Goal: Task Accomplishment & Management: Manage account settings

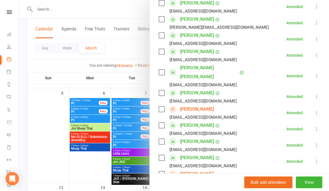
scroll to position [196, 0]
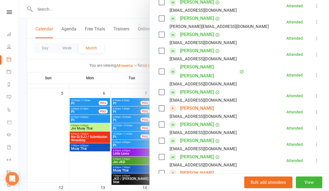
click at [210, 104] on link "[PERSON_NAME]" at bounding box center [197, 108] width 34 height 9
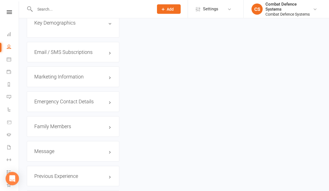
click at [63, 124] on h3 "Family Members" at bounding box center [73, 127] width 78 height 6
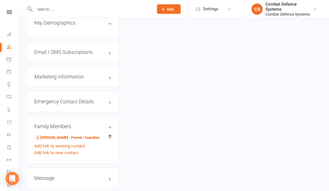
scroll to position [493, 0]
click at [66, 135] on link "[PERSON_NAME] - Parent / Guardian" at bounding box center [67, 138] width 64 height 6
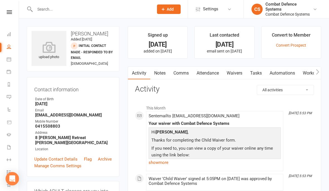
click at [236, 71] on link "Waivers" at bounding box center [234, 73] width 23 height 13
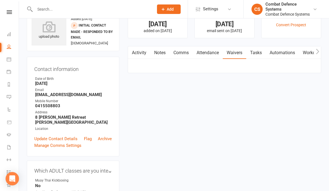
scroll to position [22, 0]
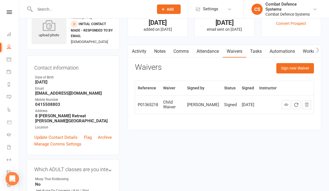
click at [291, 70] on button "Sign new Waiver" at bounding box center [296, 68] width 38 height 10
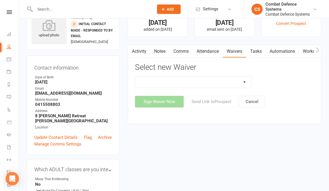
click at [240, 81] on select "10 Class Pass ALL ARTS - Application & Agreement 10 Class Pass PRIVATE LESSONS …" at bounding box center [193, 81] width 116 height 11
select select "5484"
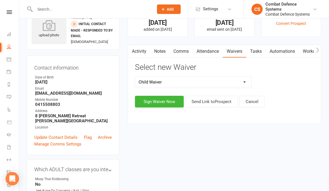
click at [171, 100] on button "Sign Waiver Now" at bounding box center [159, 102] width 49 height 12
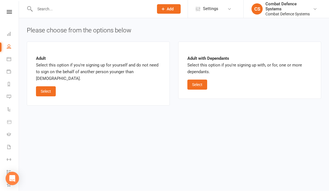
click at [200, 85] on button "Select" at bounding box center [198, 85] width 20 height 10
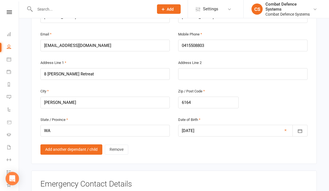
scroll to position [424, 0]
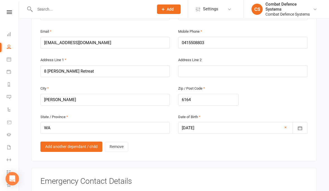
click at [85, 145] on link "Add another dependant / child" at bounding box center [71, 147] width 62 height 10
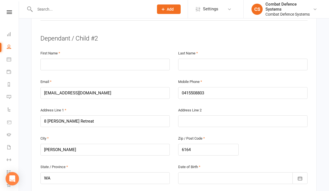
scroll to position [571, 0]
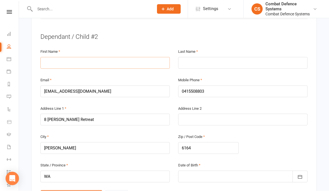
click at [68, 57] on input "text" at bounding box center [105, 63] width 130 height 12
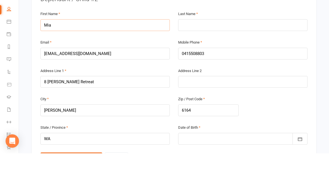
type input "Mia"
click at [200, 57] on input "text" at bounding box center [243, 63] width 130 height 12
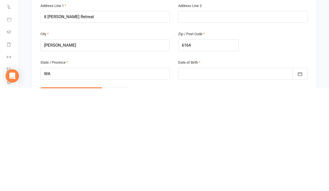
type input "[PERSON_NAME]"
click at [246, 171] on div at bounding box center [243, 177] width 130 height 12
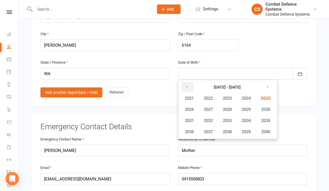
click at [185, 82] on button "button" at bounding box center [188, 87] width 12 height 10
click at [187, 82] on button "button" at bounding box center [188, 87] width 12 height 10
click at [270, 82] on button "button" at bounding box center [267, 87] width 12 height 10
click at [226, 118] on span "2013" at bounding box center [227, 120] width 9 height 5
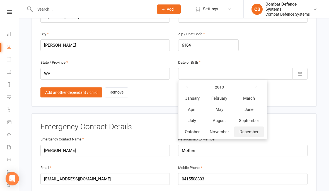
click at [248, 129] on span "December" at bounding box center [249, 131] width 19 height 5
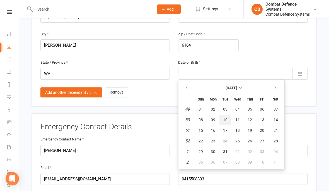
click at [225, 118] on span "10" at bounding box center [225, 120] width 4 height 4
type input "[DATE]"
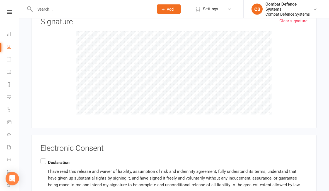
scroll to position [1024, 0]
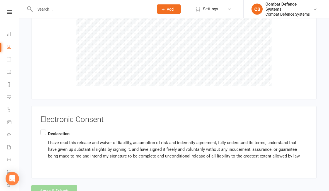
click at [39, 125] on div "Electronic Consent Declaration I have read this release and waiver of liability…" at bounding box center [174, 142] width 286 height 72
click at [44, 129] on label "Declaration I have read this release and waiver of liability, assumption of ris…" at bounding box center [173, 145] width 267 height 33
click at [44, 129] on input "Declaration I have read this release and waiver of liability, assumption of ris…" at bounding box center [42, 129] width 4 height 0
click at [54, 185] on button "Agree & Submit" at bounding box center [54, 191] width 46 height 12
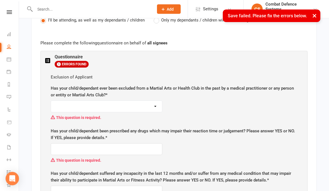
scroll to position [263, 0]
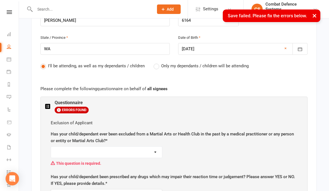
click at [150, 150] on select "YES NO" at bounding box center [106, 152] width 111 height 11
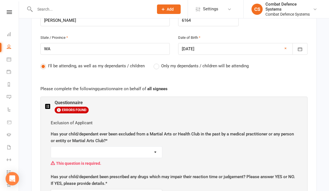
click at [151, 148] on select "YES NO" at bounding box center [106, 152] width 111 height 11
select select "NO"
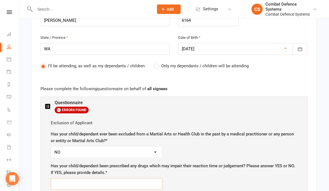
click at [154, 183] on input "text" at bounding box center [107, 184] width 112 height 12
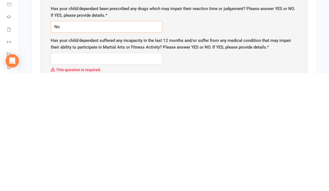
scroll to position [313, 0]
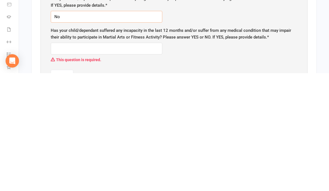
type input "No"
click at [100, 160] on input "text" at bounding box center [107, 166] width 112 height 12
type input "No"
click at [62, 177] on button "Done" at bounding box center [62, 183] width 23 height 12
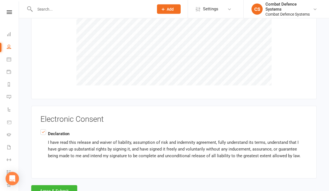
click at [57, 185] on button "Agree & Submit" at bounding box center [54, 191] width 46 height 12
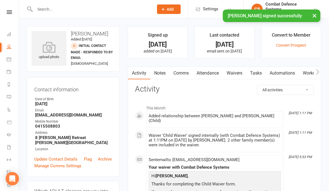
click at [314, 16] on button "×" at bounding box center [315, 15] width 10 height 12
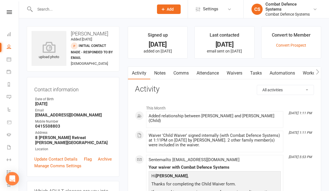
click at [235, 73] on link "Waivers" at bounding box center [234, 73] width 23 height 13
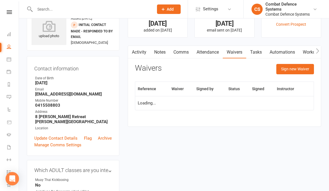
scroll to position [22, 0]
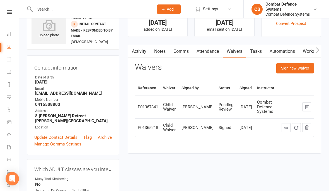
click at [298, 68] on button "Sign new Waiver" at bounding box center [296, 68] width 38 height 10
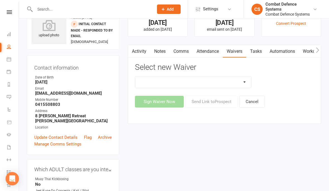
click at [243, 82] on select "10 Class Pass ALL ARTS - Application & Agreement 10 Class Pass PRIVATE LESSONS …" at bounding box center [193, 81] width 116 height 11
select select "5362"
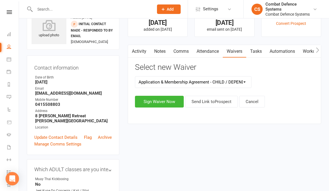
click at [163, 99] on button "Sign Waiver Now" at bounding box center [159, 102] width 49 height 12
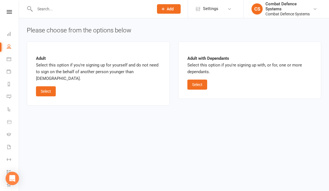
click at [195, 84] on button "Select" at bounding box center [198, 85] width 20 height 10
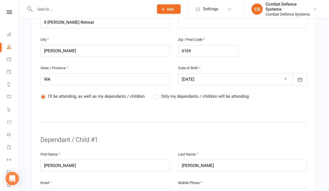
scroll to position [193, 0]
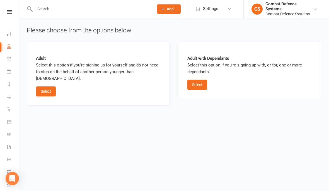
click at [198, 83] on button "Select" at bounding box center [198, 85] width 20 height 10
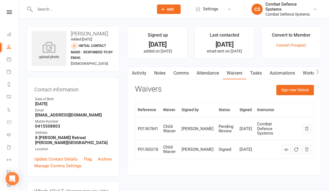
click at [281, 86] on button "Sign new Waiver" at bounding box center [296, 90] width 38 height 10
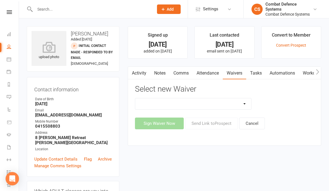
click at [239, 102] on select "10 Class Pass ALL ARTS - Application & Agreement 10 Class Pass PRIVATE LESSONS …" at bounding box center [193, 103] width 116 height 11
select select "5362"
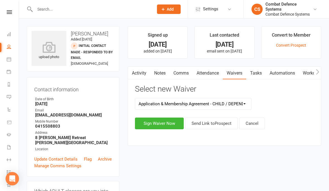
click at [172, 121] on button "Sign Waiver Now" at bounding box center [159, 124] width 49 height 12
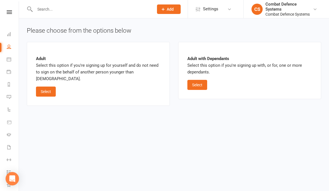
click at [197, 81] on button "Select" at bounding box center [198, 85] width 20 height 10
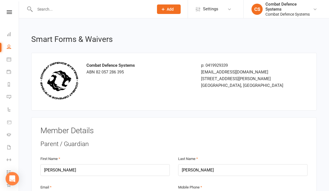
click at [5, 12] on link at bounding box center [9, 12] width 20 height 4
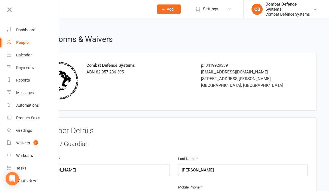
click at [21, 32] on link "Dashboard" at bounding box center [33, 30] width 53 height 13
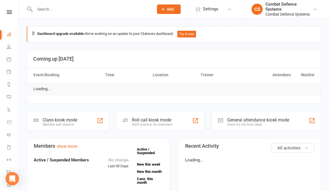
click at [115, 16] on div at bounding box center [88, 9] width 123 height 18
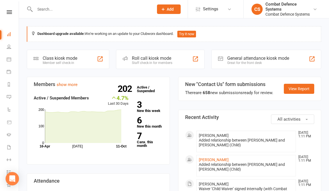
click at [112, 13] on input "text" at bounding box center [91, 9] width 117 height 8
type input "K"
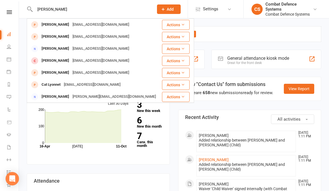
type input "Lynette"
click at [93, 26] on div "[EMAIL_ADDRESS][DOMAIN_NAME]" at bounding box center [101, 25] width 60 height 8
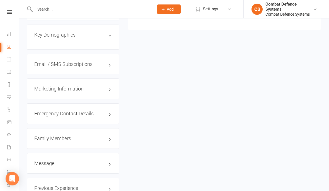
click at [63, 136] on h3 "Family Members" at bounding box center [73, 139] width 78 height 6
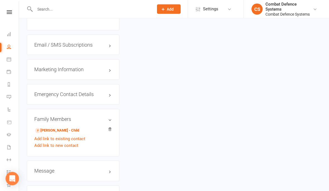
scroll to position [502, 0]
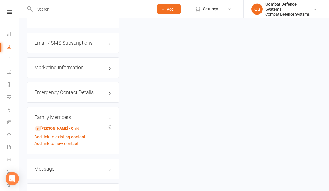
click at [76, 134] on link "Add link to existing contact" at bounding box center [59, 137] width 51 height 7
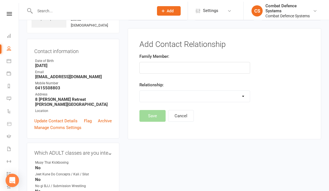
click at [176, 70] on input "text" at bounding box center [195, 66] width 111 height 12
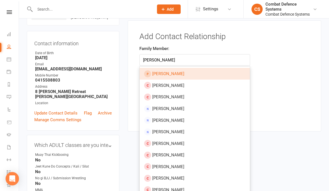
scroll to position [0, 0]
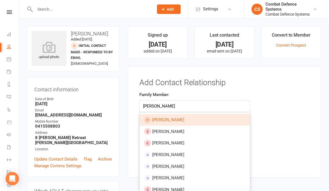
type input "Mia mus"
click at [91, 16] on div at bounding box center [88, 9] width 123 height 18
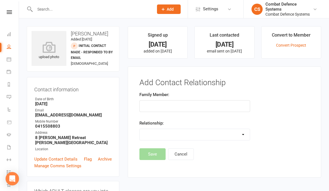
click at [57, 13] on input "text" at bounding box center [91, 9] width 117 height 8
type input "[PERSON_NAME]"
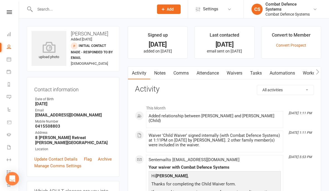
click at [104, 12] on input "text" at bounding box center [91, 9] width 117 height 8
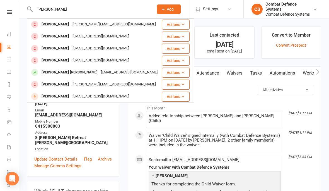
scroll to position [84, 0]
click at [76, 11] on input "Mia mus" at bounding box center [91, 9] width 117 height 8
type input "M"
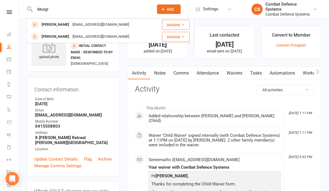
type input "Musgr"
click at [65, 25] on div "[PERSON_NAME]" at bounding box center [55, 25] width 31 height 8
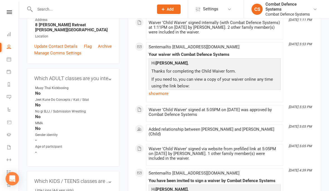
scroll to position [0, 0]
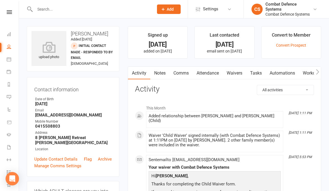
click at [239, 74] on link "Waivers" at bounding box center [234, 73] width 23 height 13
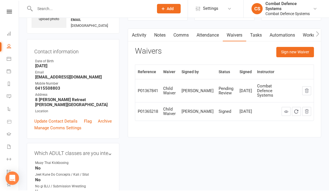
click at [6, 12] on link at bounding box center [9, 12] width 20 height 4
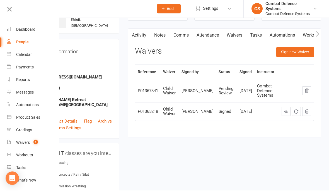
scroll to position [38, 0]
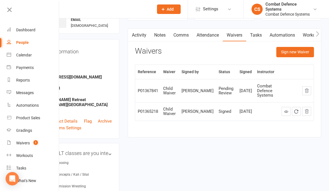
click at [33, 145] on link "Waivers 1" at bounding box center [33, 143] width 53 height 13
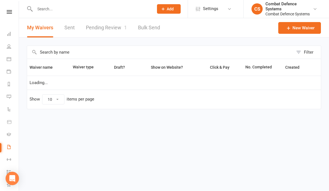
select select "50"
click at [113, 23] on link "Pending Review 1" at bounding box center [106, 27] width 41 height 19
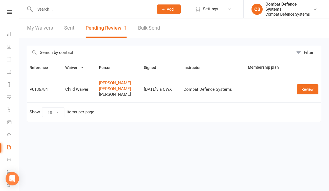
click at [305, 93] on link "Review" at bounding box center [308, 89] width 22 height 10
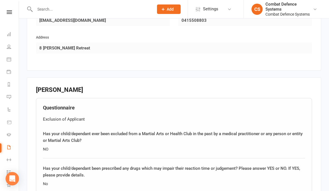
scroll to position [864, 0]
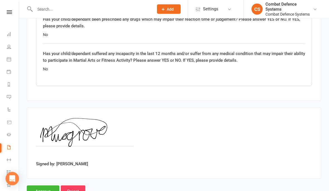
click at [44, 186] on input "Approve" at bounding box center [43, 192] width 33 height 12
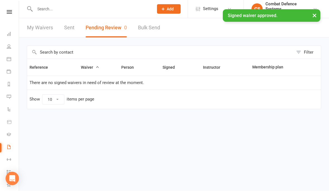
click at [88, 6] on input "text" at bounding box center [91, 9] width 117 height 8
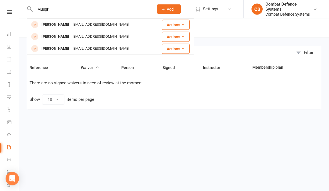
type input "Musgr"
click at [76, 26] on div "[EMAIL_ADDRESS][DOMAIN_NAME]" at bounding box center [101, 25] width 60 height 8
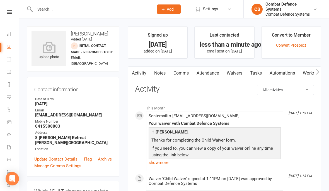
click at [239, 77] on link "Waivers" at bounding box center [234, 73] width 23 height 13
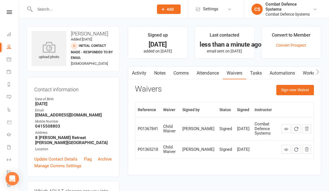
click at [296, 91] on button "Sign new Waiver" at bounding box center [296, 90] width 38 height 10
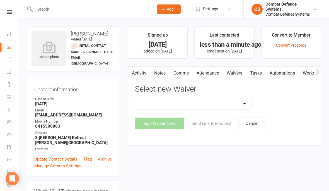
click at [242, 102] on select "10 Class Pass ALL ARTS - Application & Agreement 10 Class Pass PRIVATE LESSONS …" at bounding box center [193, 103] width 116 height 11
select select "5362"
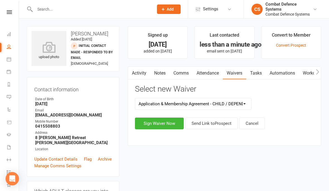
click at [166, 122] on button "Sign Waiver Now" at bounding box center [159, 124] width 49 height 12
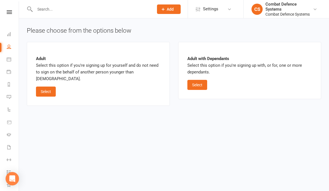
click at [203, 83] on button "Select" at bounding box center [198, 85] width 20 height 10
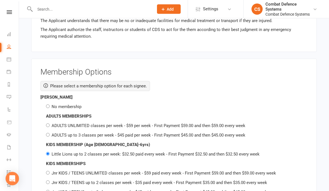
scroll to position [878, 0]
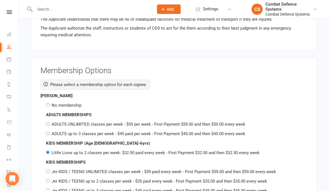
click at [49, 103] on input "No membership" at bounding box center [48, 105] width 4 height 4
radio input "true"
radio input "false"
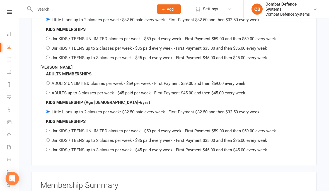
scroll to position [1110, 0]
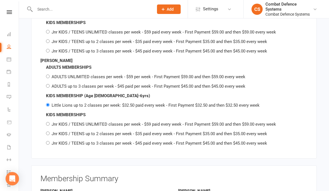
click at [48, 141] on input "Jnr KIDS / TEENS up to 3 classes per week - $45 paid every week - First Payment…" at bounding box center [48, 143] width 4 height 4
radio input "true"
radio input "false"
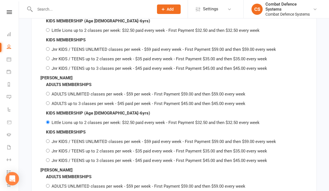
scroll to position [1000, 0]
click at [50, 159] on input "Jnr KIDS / TEENS up to 3 classes per week - $45 paid every week - First Payment…" at bounding box center [48, 161] width 4 height 4
radio input "true"
radio input "false"
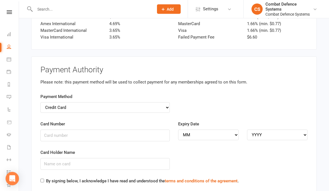
scroll to position [1415, 0]
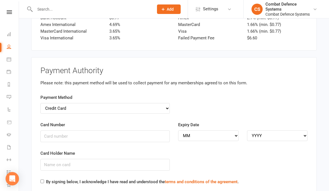
click at [43, 121] on label "Card Number" at bounding box center [52, 124] width 25 height 7
click at [43, 130] on input "Card Number" at bounding box center [105, 136] width 130 height 12
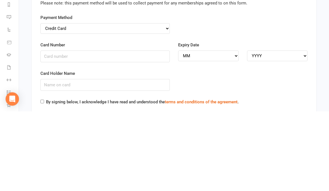
scroll to position [1495, 0]
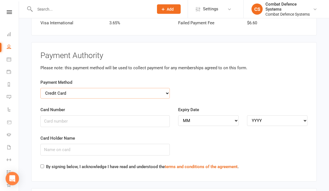
click at [73, 88] on select "Credit Card Bank Account" at bounding box center [105, 93] width 130 height 11
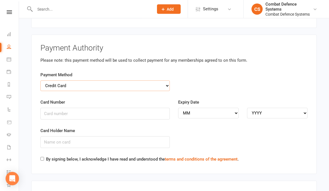
scroll to position [1439, 0]
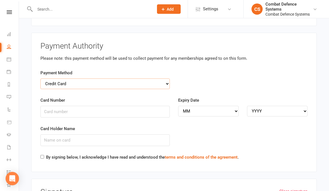
click at [166, 79] on select "Credit Card Bank Account" at bounding box center [105, 84] width 130 height 11
select select "bank_account"
click at [82, 106] on input "BSB" at bounding box center [105, 112] width 130 height 12
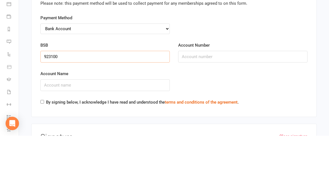
type input "923100"
click at [199, 106] on input "Account Number" at bounding box center [243, 112] width 130 height 12
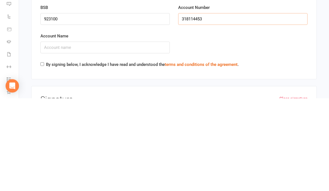
type input "318114453"
click at [126, 135] on input "Account Name" at bounding box center [105, 141] width 130 height 12
type input "Wesley Musgrove"
click at [44, 155] on input "By signing below, I acknowledge I have read and understood the terms and condit…" at bounding box center [42, 157] width 4 height 4
checkbox input "true"
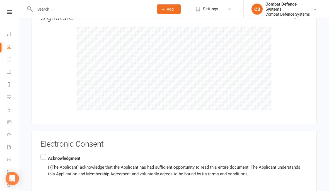
scroll to position [1628, 0]
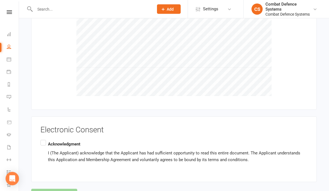
click at [44, 139] on label "Acknowledgment I (The Applicant) acknowledge that the Applicant has had suffici…" at bounding box center [173, 152] width 267 height 27
click at [44, 139] on input "Acknowledgment I (The Applicant) acknowledge that the Applicant has had suffici…" at bounding box center [42, 139] width 4 height 0
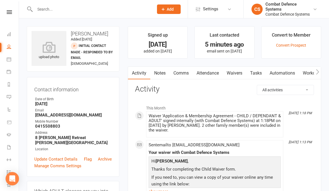
click at [9, 5] on nav "Clubworx Dashboard People Calendar Payments Reports Messages Automations Produc…" at bounding box center [9, 96] width 19 height 191
click at [6, 11] on link at bounding box center [9, 12] width 20 height 4
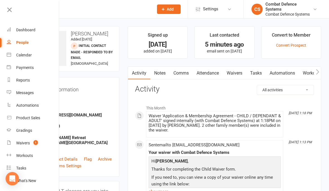
click at [35, 144] on span "1" at bounding box center [35, 142] width 4 height 5
select select "50"
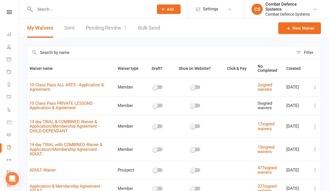
click at [115, 29] on link "Pending Review 1" at bounding box center [106, 27] width 41 height 19
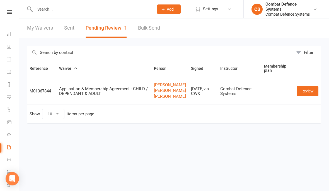
click at [307, 96] on link "Review" at bounding box center [308, 91] width 22 height 10
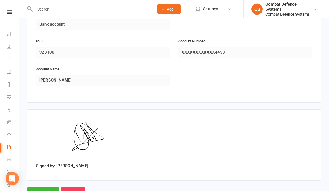
scroll to position [1018, 0]
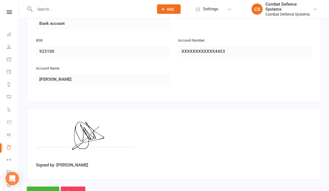
click at [75, 187] on input "Reject" at bounding box center [73, 193] width 25 height 12
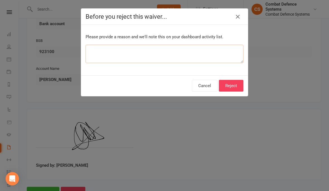
click at [138, 52] on textarea at bounding box center [165, 54] width 158 height 18
type textarea "H"
type textarea "Wrong signature"
click at [232, 88] on button "Reject" at bounding box center [231, 86] width 25 height 12
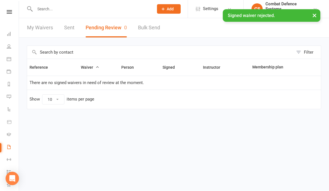
click at [103, 13] on input "text" at bounding box center [91, 9] width 117 height 8
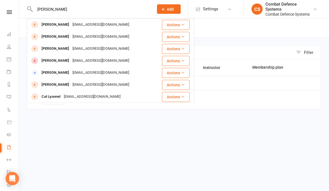
type input "Lynette"
click at [85, 24] on div "[EMAIL_ADDRESS][DOMAIN_NAME]" at bounding box center [101, 25] width 60 height 8
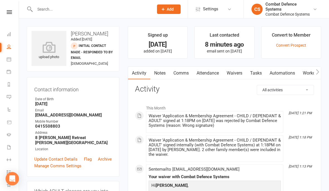
click at [240, 74] on link "Waivers" at bounding box center [234, 73] width 23 height 13
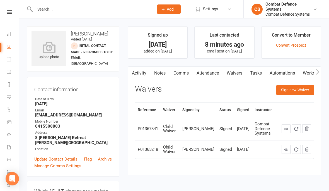
click at [298, 90] on button "Sign new Waiver" at bounding box center [296, 90] width 38 height 10
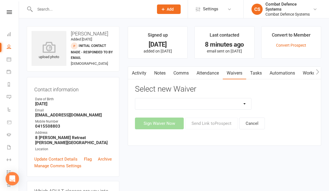
click at [244, 100] on select "10 Class Pass ALL ARTS - Application & Agreement 10 Class Pass PRIVATE LESSONS …" at bounding box center [193, 103] width 116 height 11
select select "5362"
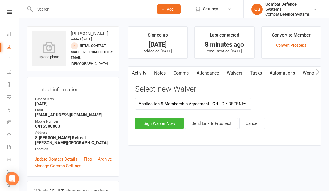
click at [167, 121] on button "Sign Waiver Now" at bounding box center [159, 124] width 49 height 12
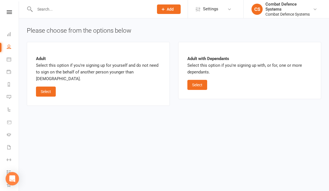
click at [196, 86] on button "Select" at bounding box center [198, 85] width 20 height 10
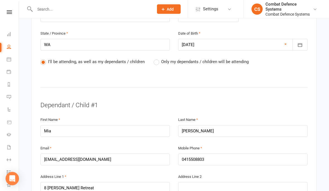
scroll to position [239, 0]
click at [158, 61] on label "Only my dependants / children will be attending" at bounding box center [201, 61] width 95 height 7
click at [157, 58] on input "Only my dependants / children will be attending" at bounding box center [156, 58] width 4 height 0
radio input "true"
radio input "false"
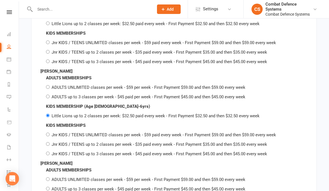
scroll to position [1014, 0]
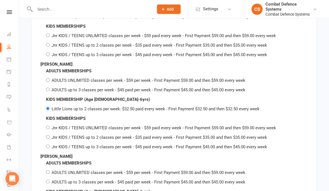
click at [97, 144] on label "Jnr KIDS / TEENS up to 3 classes per week - $45 paid every week - First Payment…" at bounding box center [160, 146] width 216 height 5
click at [50, 145] on input "Jnr KIDS / TEENS up to 3 classes per week - $45 paid every week - First Payment…" at bounding box center [48, 147] width 4 height 4
radio input "true"
radio input "false"
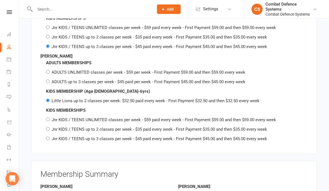
scroll to position [1115, 0]
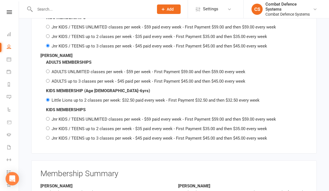
click at [110, 136] on label "Jnr KIDS / TEENS up to 3 classes per week - $45 paid every week - First Payment…" at bounding box center [160, 138] width 216 height 5
click at [50, 136] on input "Jnr KIDS / TEENS up to 3 classes per week - $45 paid every week - First Payment…" at bounding box center [48, 138] width 4 height 4
radio input "true"
radio input "false"
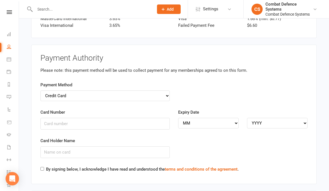
scroll to position [1427, 0]
click at [164, 91] on select "Credit Card Bank Account" at bounding box center [105, 96] width 130 height 11
select select "bank_account"
click at [76, 118] on input "BSB" at bounding box center [105, 124] width 130 height 12
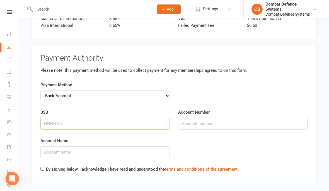
scroll to position [1427, 0]
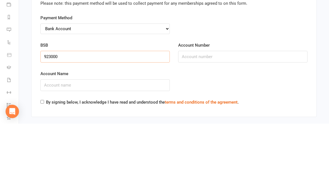
type input "923000"
click at [206, 118] on input "Account Number" at bounding box center [243, 124] width 130 height 12
type input "318114453"
click at [119, 147] on input "Account Name" at bounding box center [105, 153] width 130 height 12
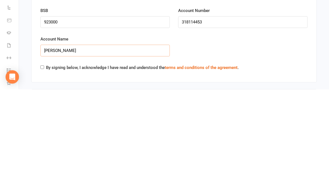
type input "[PERSON_NAME]"
click at [44, 167] on input "By signing below, I acknowledge I have read and understood the terms and condit…" at bounding box center [42, 169] width 4 height 4
checkbox input "true"
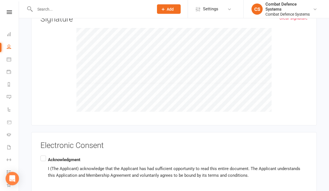
scroll to position [1628, 0]
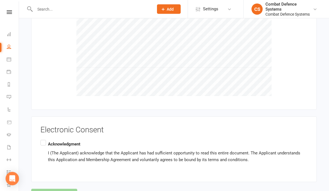
click at [49, 142] on b "Acknowledgment" at bounding box center [64, 144] width 32 height 5
click at [44, 139] on input "Acknowledgment I (The Applicant) acknowledge that the Applicant has had suffici…" at bounding box center [42, 139] width 4 height 0
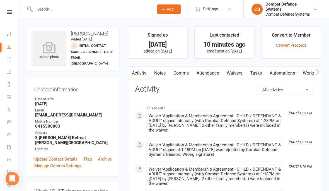
click at [13, 11] on link at bounding box center [9, 12] width 20 height 4
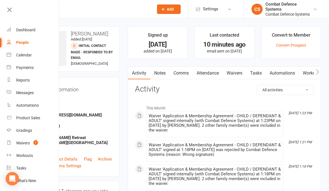
click at [26, 145] on link "Waivers 1" at bounding box center [33, 143] width 53 height 13
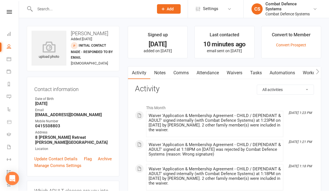
select select "50"
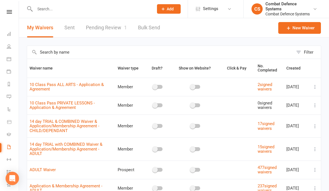
scroll to position [0, 0]
click at [116, 28] on link "Pending Review 1" at bounding box center [106, 27] width 41 height 19
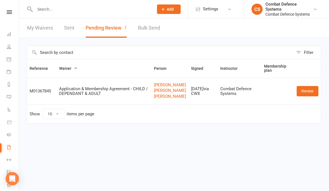
click at [314, 96] on link "Review" at bounding box center [308, 91] width 22 height 10
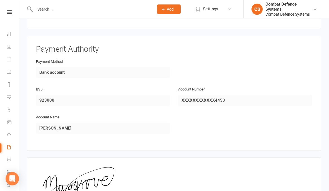
scroll to position [1018, 0]
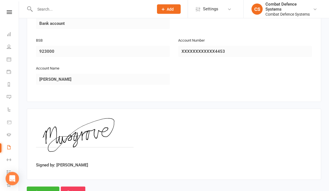
click at [52, 187] on input "Approve" at bounding box center [43, 193] width 33 height 12
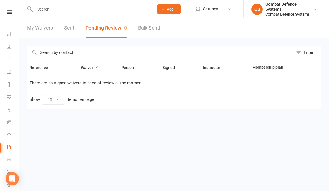
click at [9, 9] on nav "Clubworx Dashboard People Calendar Payments Reports Messages Automations Produc…" at bounding box center [9, 96] width 19 height 191
click at [325, 133] on html "Prospect Member Non-attending contact Class / event Appointment Grading event T…" at bounding box center [164, 66] width 329 height 133
click at [11, 9] on nav "Clubworx Dashboard People Calendar Payments Reports Messages Automations Produc…" at bounding box center [9, 96] width 19 height 191
click at [11, 13] on icon at bounding box center [9, 12] width 5 height 4
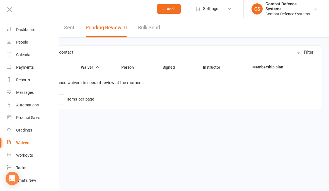
click at [11, 11] on icon at bounding box center [10, 10] width 8 height 8
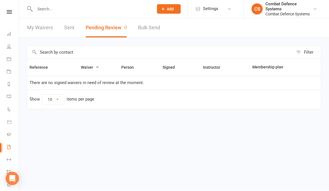
click at [9, 11] on icon at bounding box center [9, 12] width 5 height 4
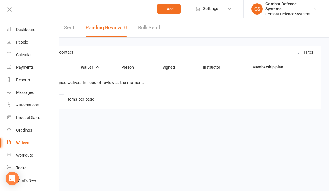
click at [34, 33] on link "Dashboard" at bounding box center [33, 30] width 53 height 13
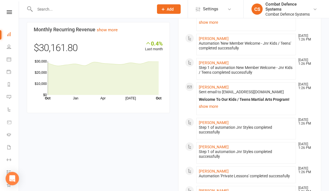
scroll to position [429, 0]
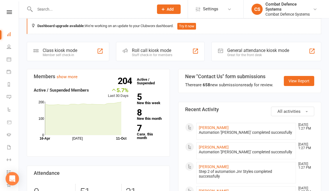
scroll to position [12, 0]
